Goal: Task Accomplishment & Management: Manage account settings

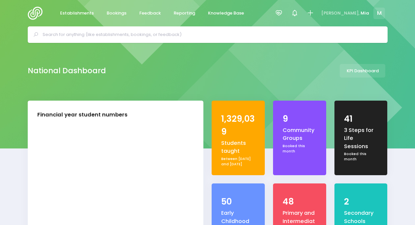
select select "5"
click at [282, 16] on icon at bounding box center [279, 13] width 8 height 8
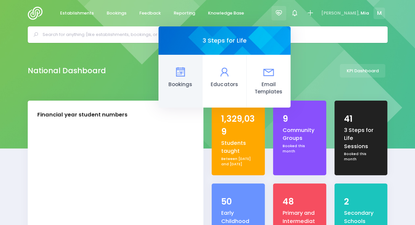
click at [200, 65] on link "Bookings" at bounding box center [180, 81] width 44 height 53
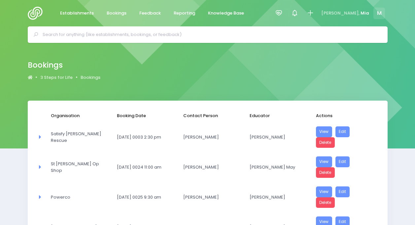
select select "20"
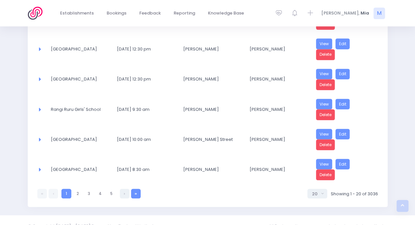
click at [136, 189] on link at bounding box center [136, 194] width 10 height 10
select select "20"
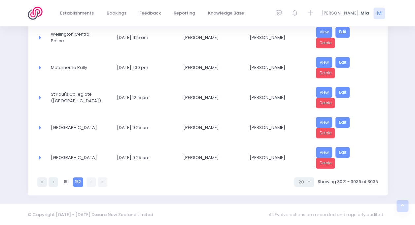
scroll to position [423, 0]
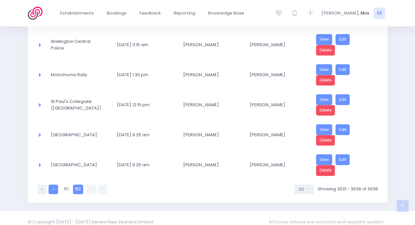
click at [55, 184] on link at bounding box center [54, 189] width 10 height 10
select select "20"
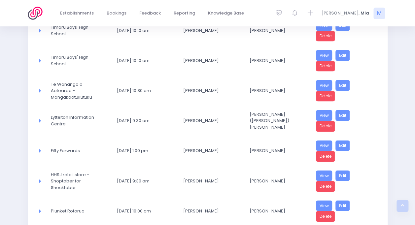
scroll to position [541, 0]
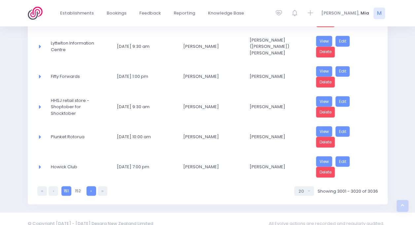
click at [90, 186] on link at bounding box center [91, 191] width 10 height 10
select select "20"
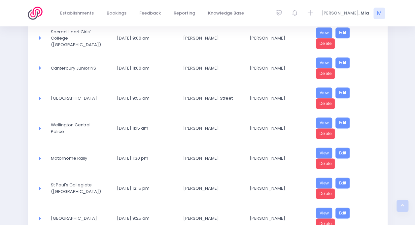
scroll to position [423, 0]
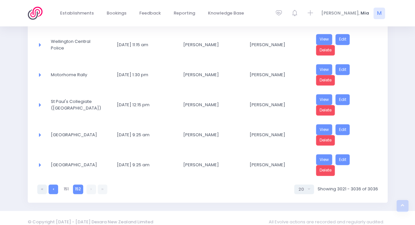
click at [51, 184] on link at bounding box center [54, 189] width 10 height 10
select select "20"
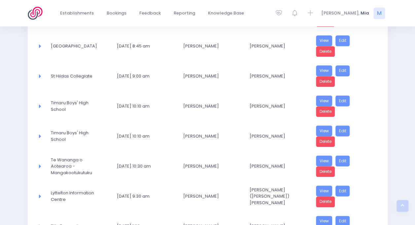
scroll to position [393, 0]
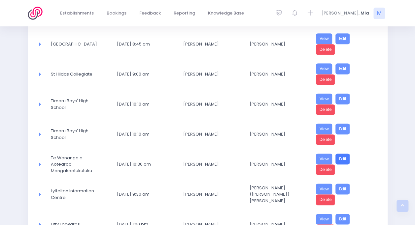
click at [340, 153] on link "Edit" at bounding box center [342, 158] width 15 height 11
click at [324, 164] on link "Delete" at bounding box center [325, 169] width 19 height 11
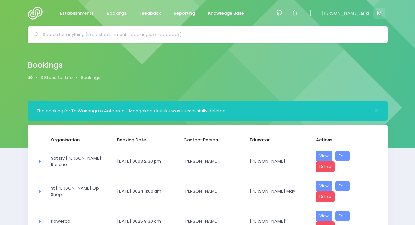
select select "20"
